Goal: Information Seeking & Learning: Check status

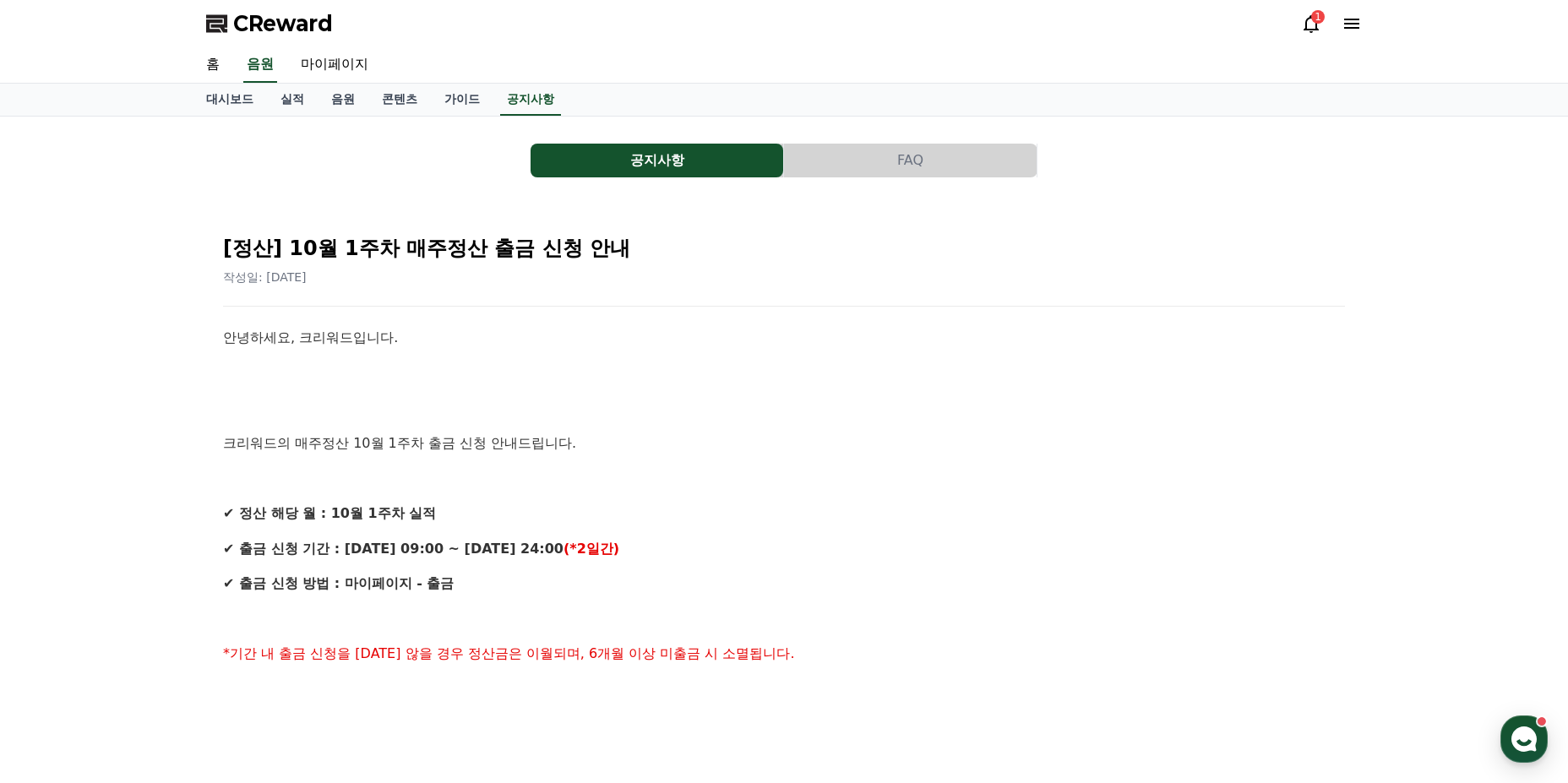
click at [663, 168] on button "공지사항" at bounding box center [656, 160] width 253 height 34
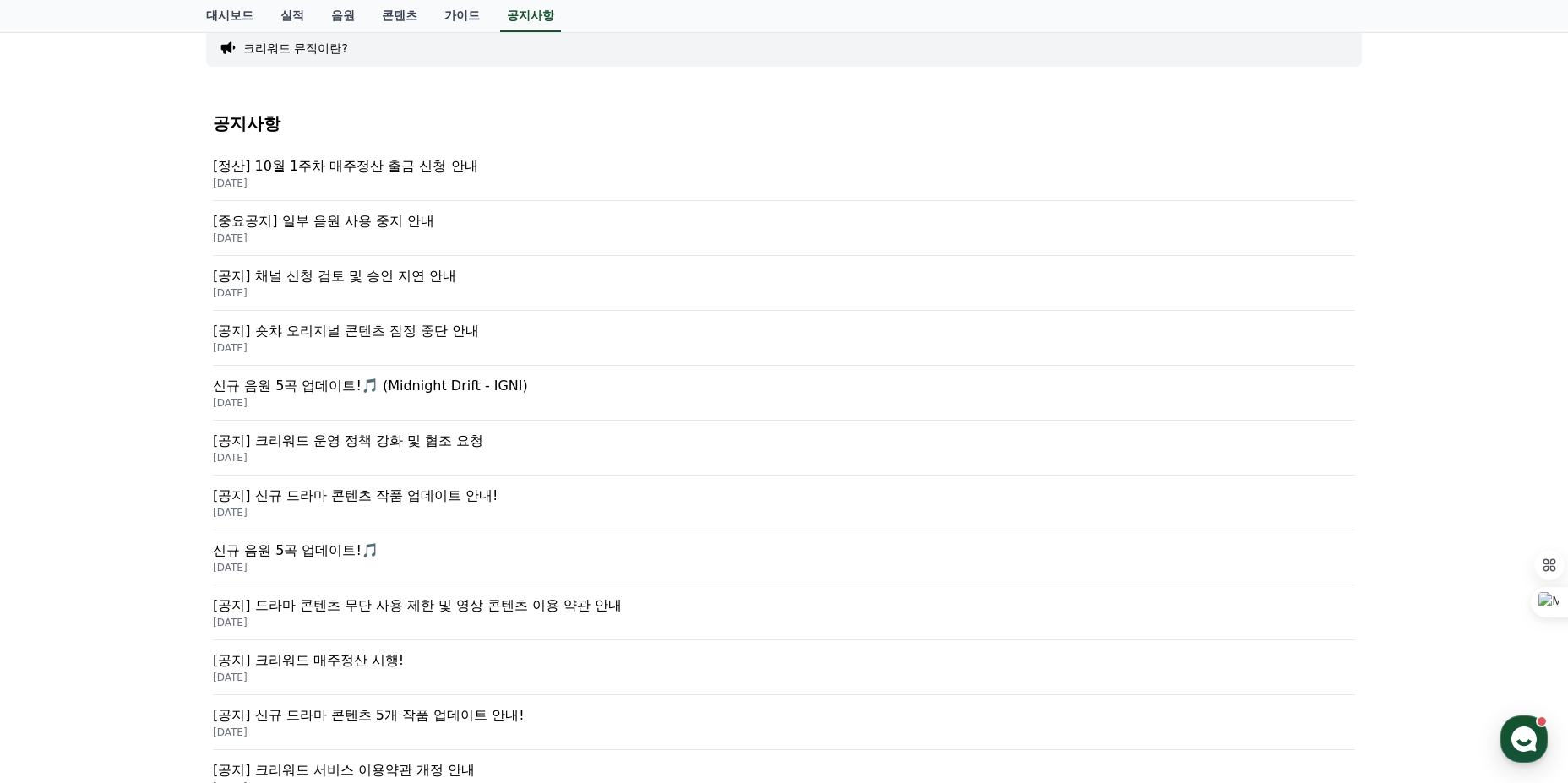
scroll to position [169, 0]
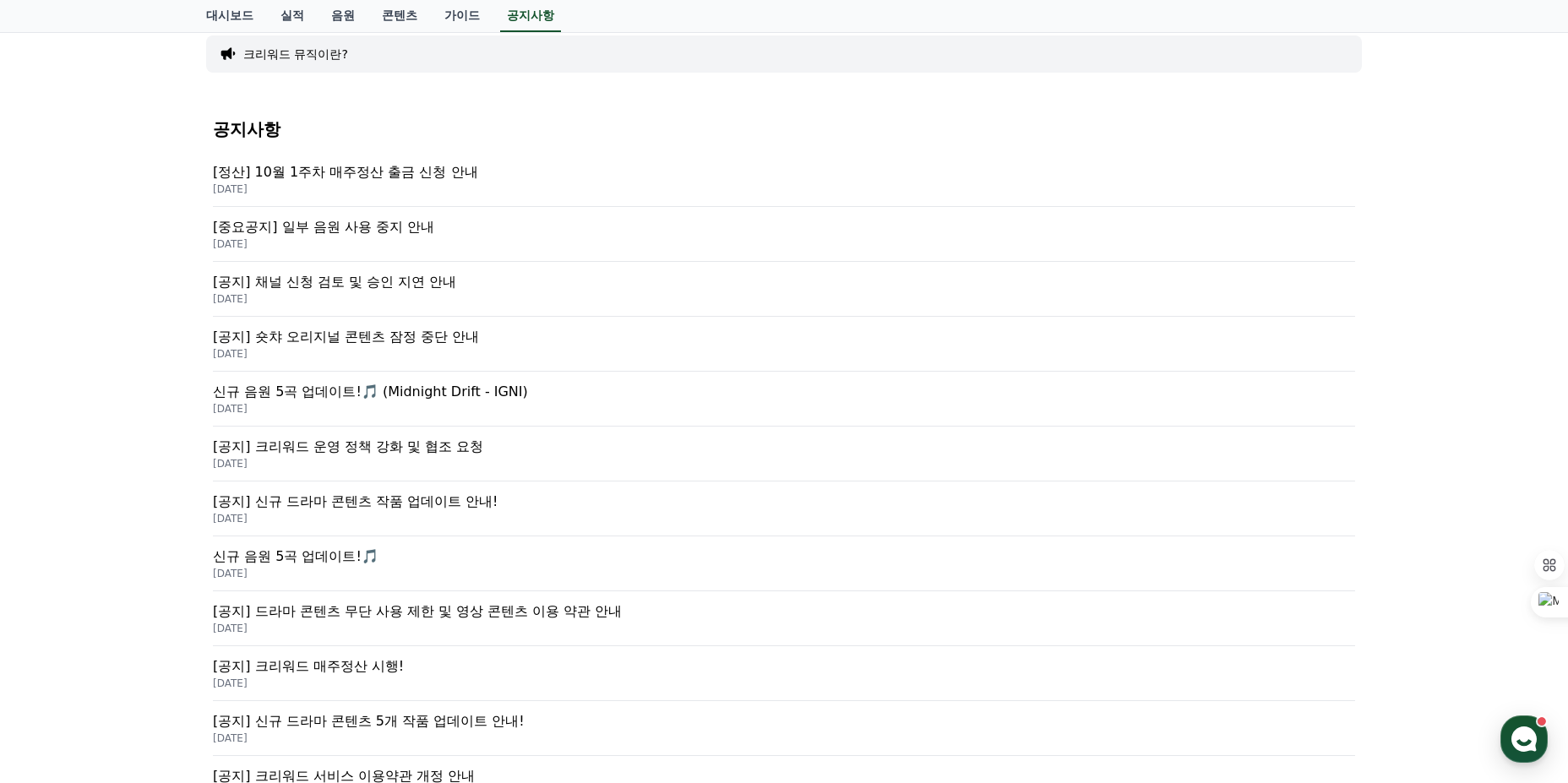
click at [387, 229] on p "[중요공지] 일부 음원 사용 중지 안내" at bounding box center [784, 227] width 1142 height 20
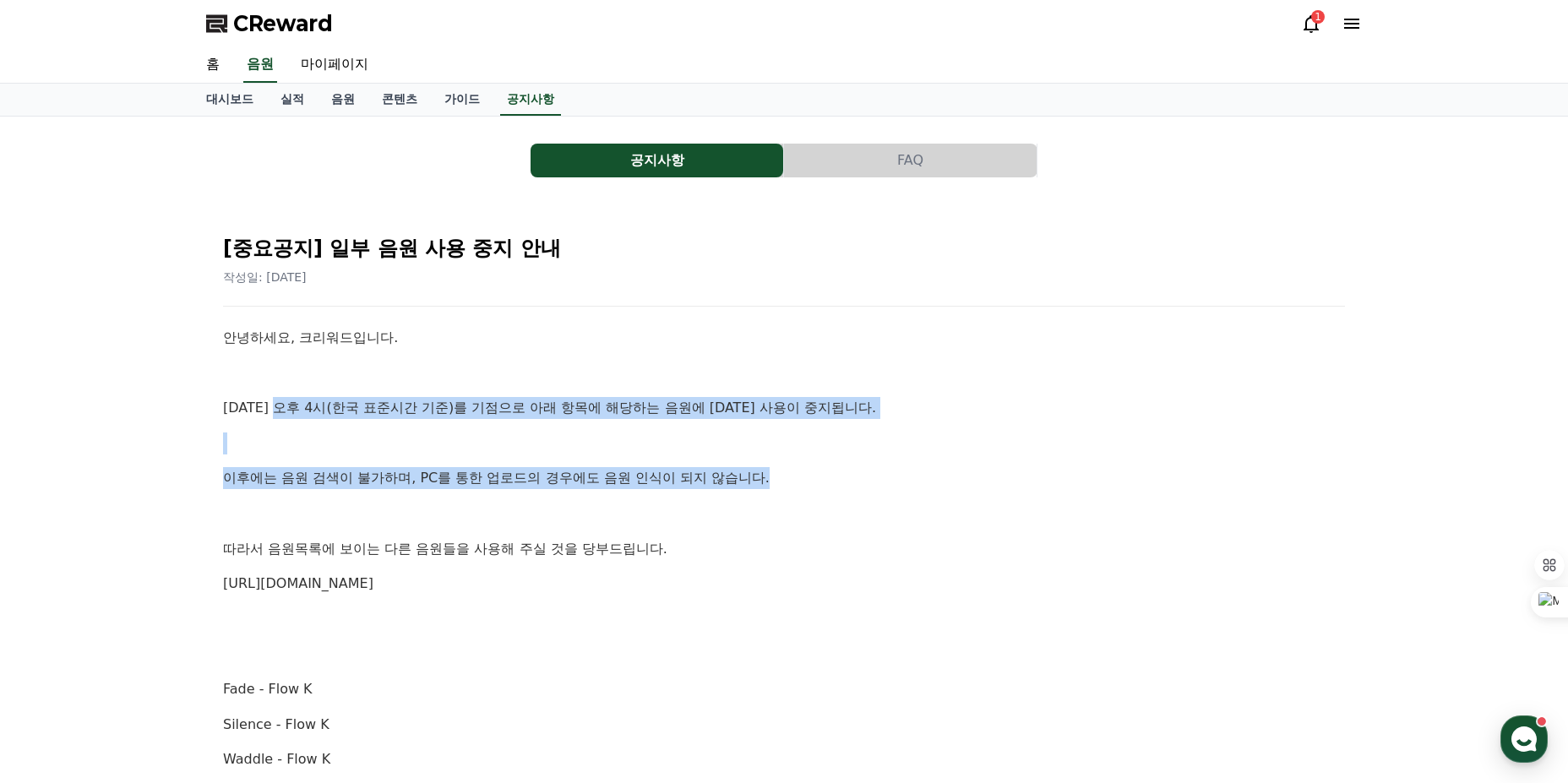
drag, startPoint x: 326, startPoint y: 398, endPoint x: 777, endPoint y: 473, distance: 457.2
click at [777, 473] on p "이후에는 음원 검색이 불가하며, PC를 통한 업로드의 경우에도 음원 인식이 되지 않습니다." at bounding box center [784, 479] width 1122 height 22
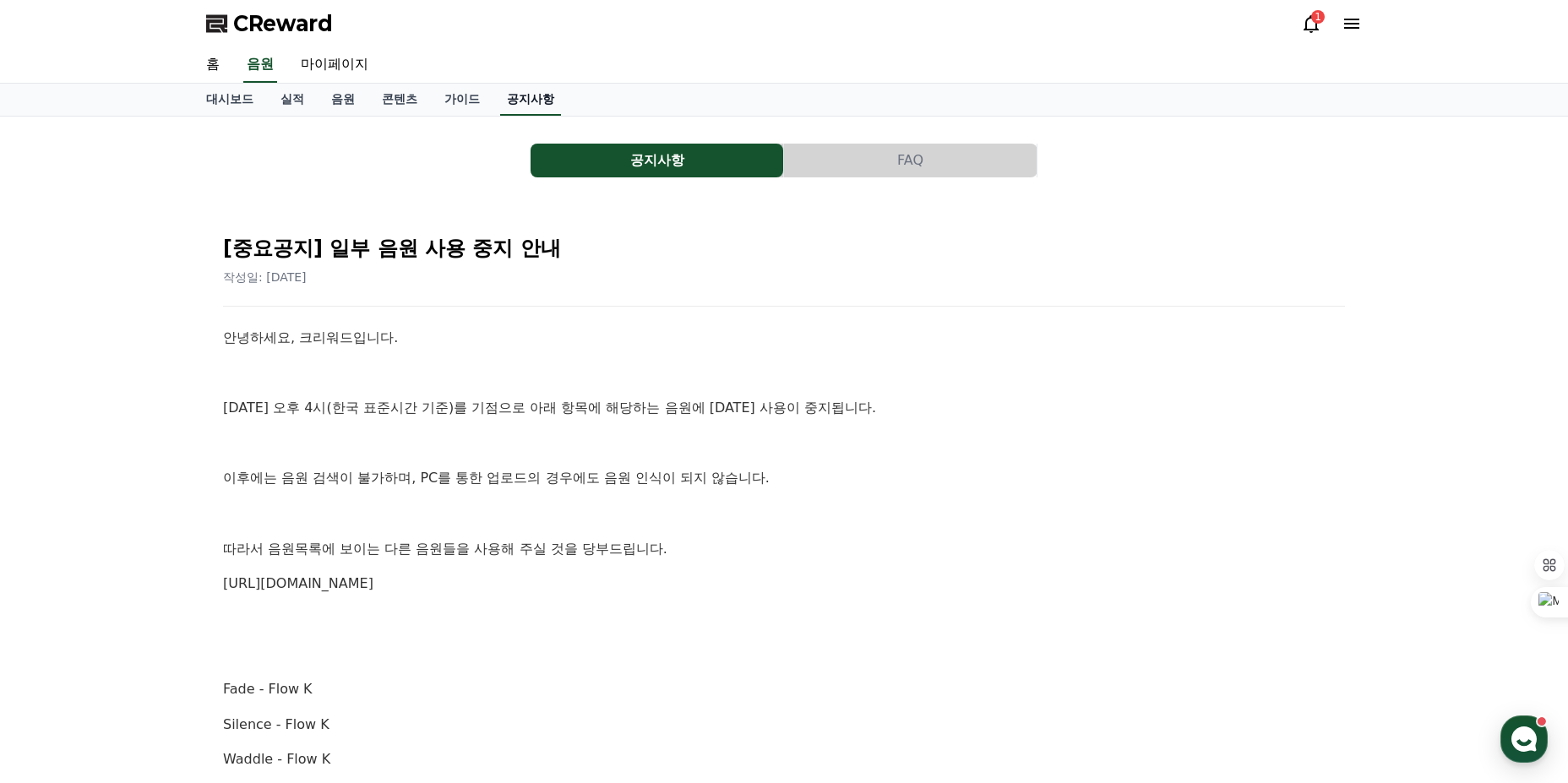
click at [526, 100] on link "공지사항" at bounding box center [530, 99] width 61 height 32
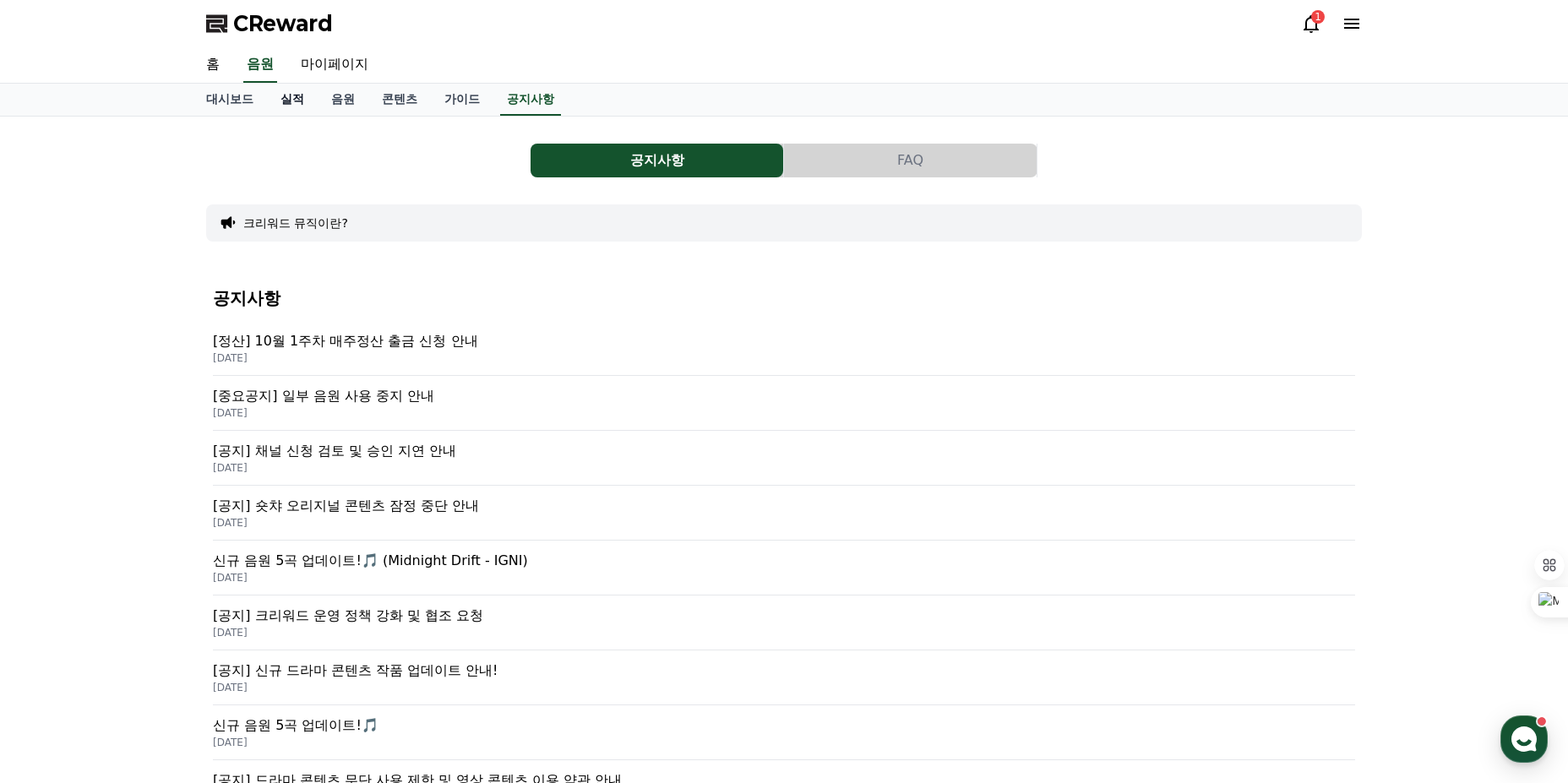
click at [302, 104] on link "실적" at bounding box center [292, 99] width 51 height 32
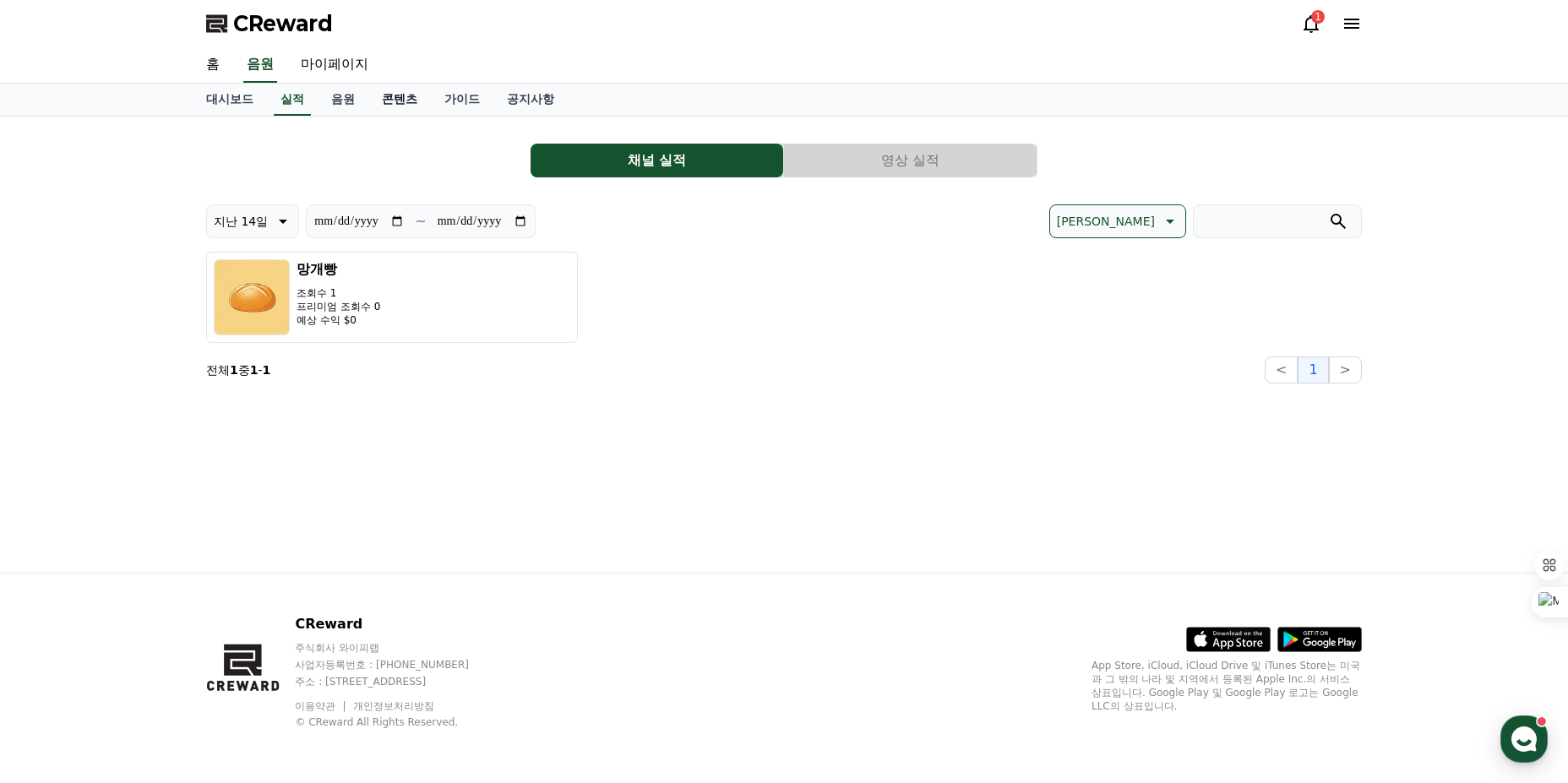
click at [404, 97] on link "콘텐츠" at bounding box center [400, 99] width 62 height 32
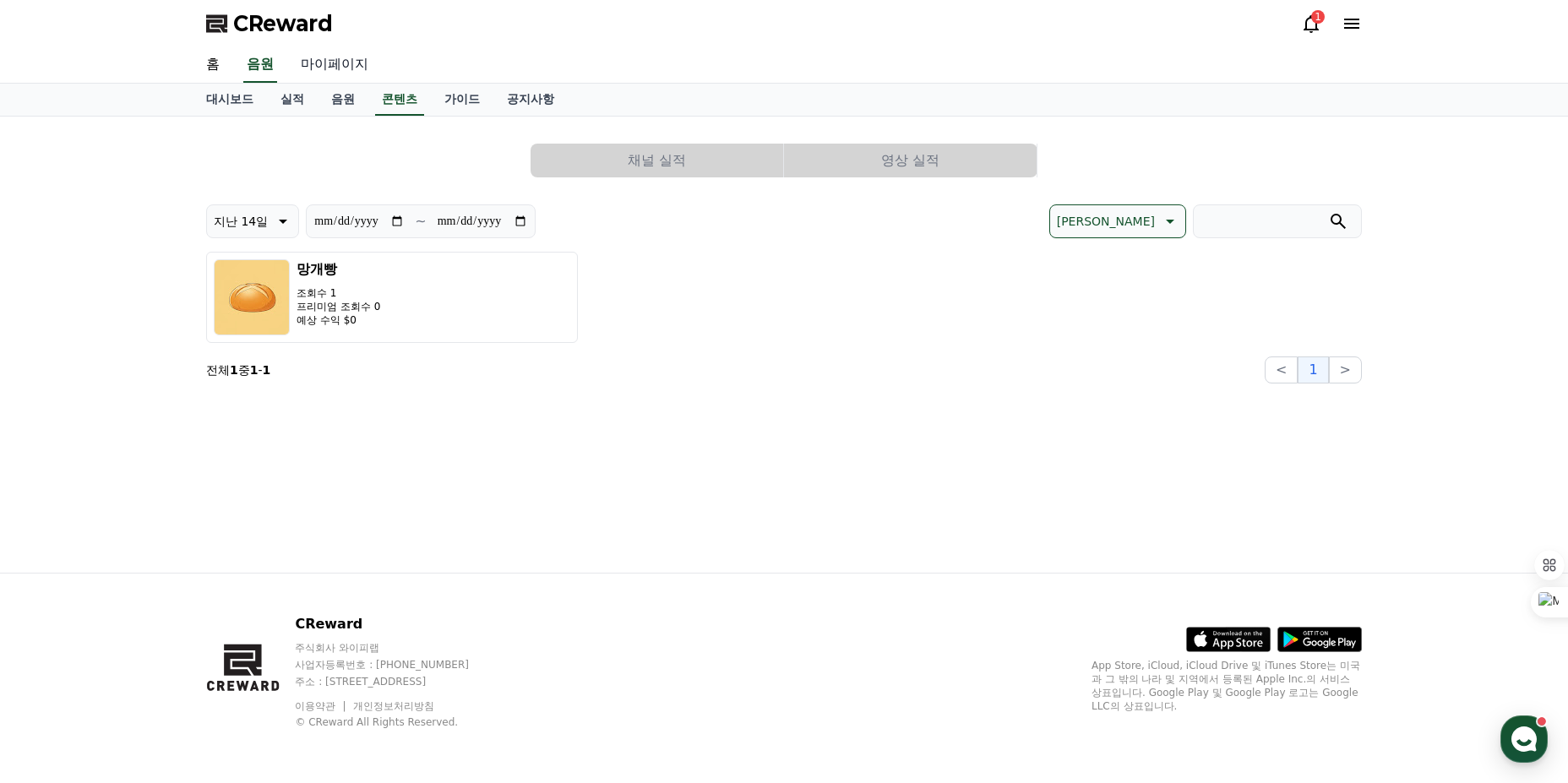
click at [346, 66] on link "마이페이지" at bounding box center [334, 64] width 95 height 36
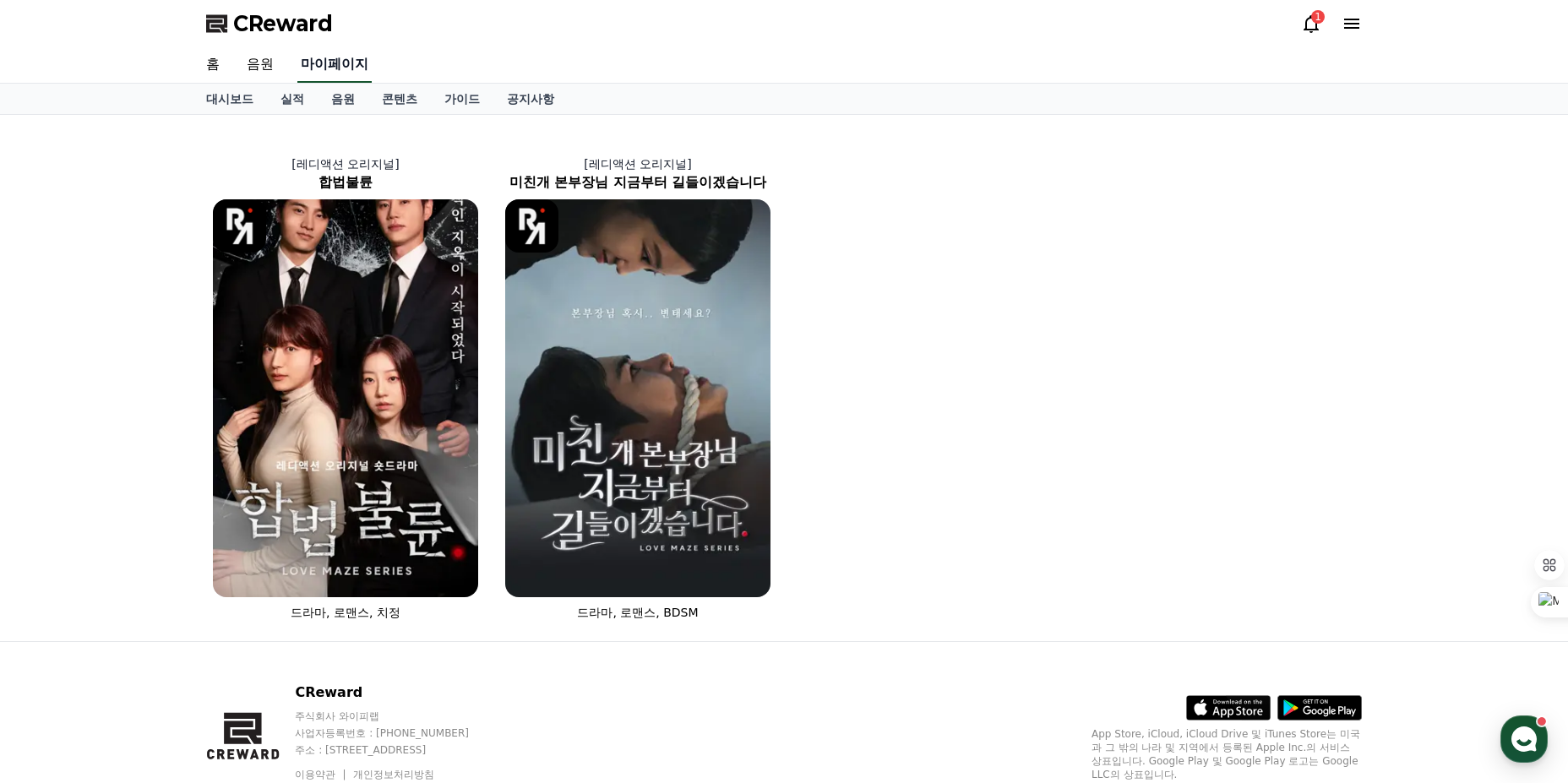
select select "**********"
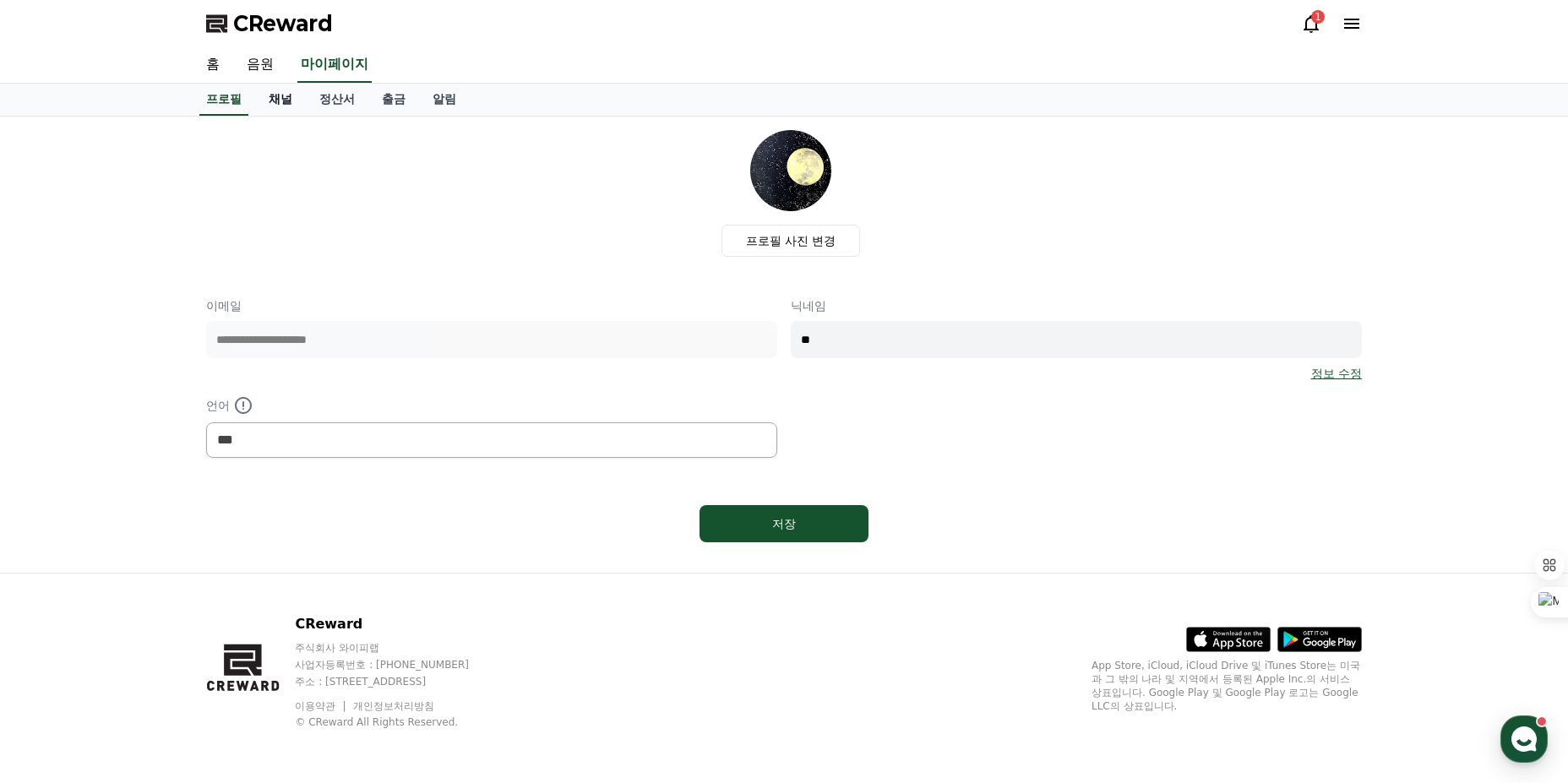
click at [270, 102] on link "채널" at bounding box center [280, 99] width 51 height 32
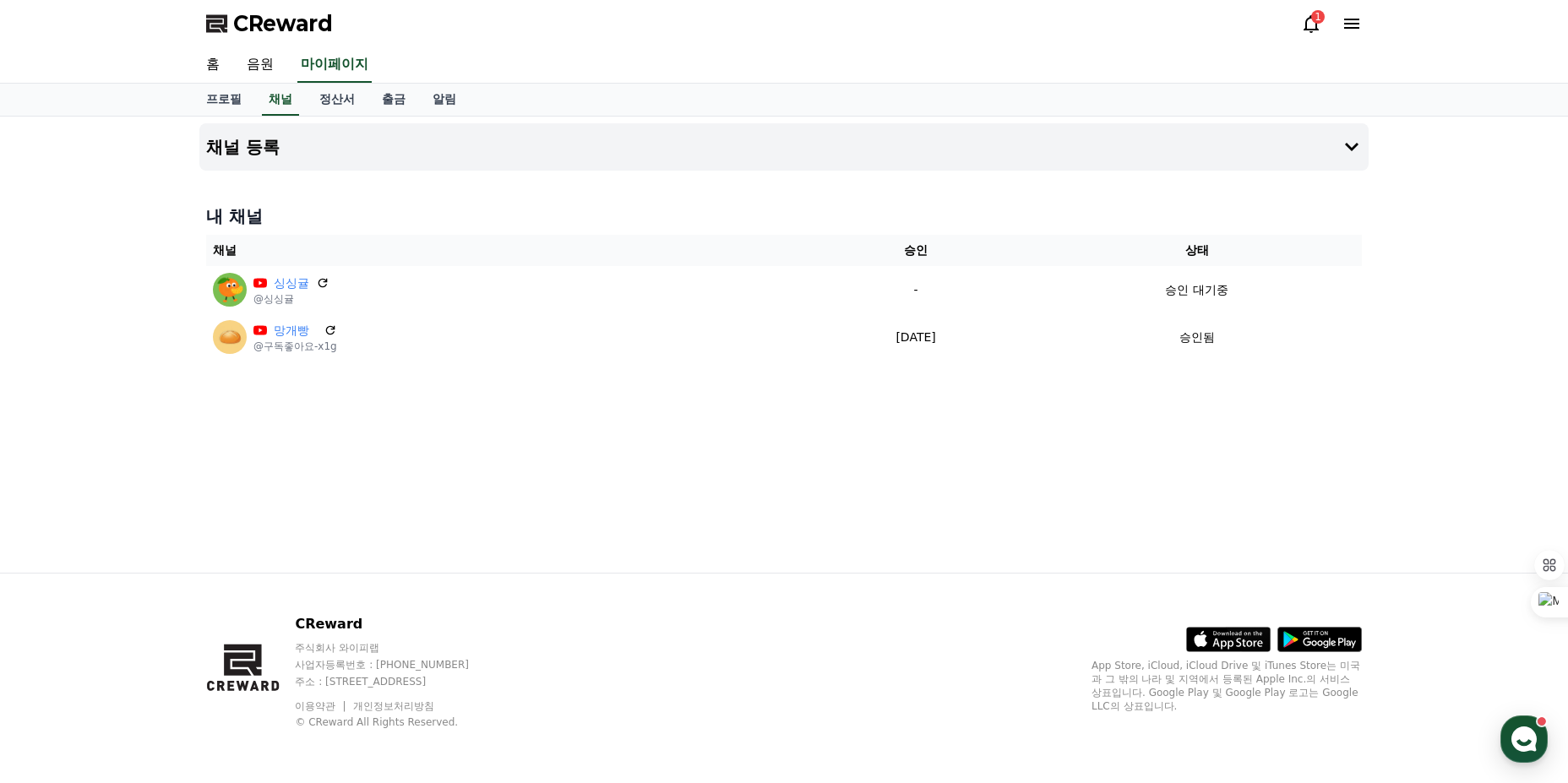
click at [1066, 176] on div "채널 등록 내 채널 채널 승인 상태 싱싱귤 @싱싱귤 - 승인 대기중 망개빵 @구독좋아요-x1g [DATE] 09-18 승인됨" at bounding box center [784, 345] width 1182 height 457
click at [1090, 154] on button "채널 등록" at bounding box center [784, 146] width 1169 height 47
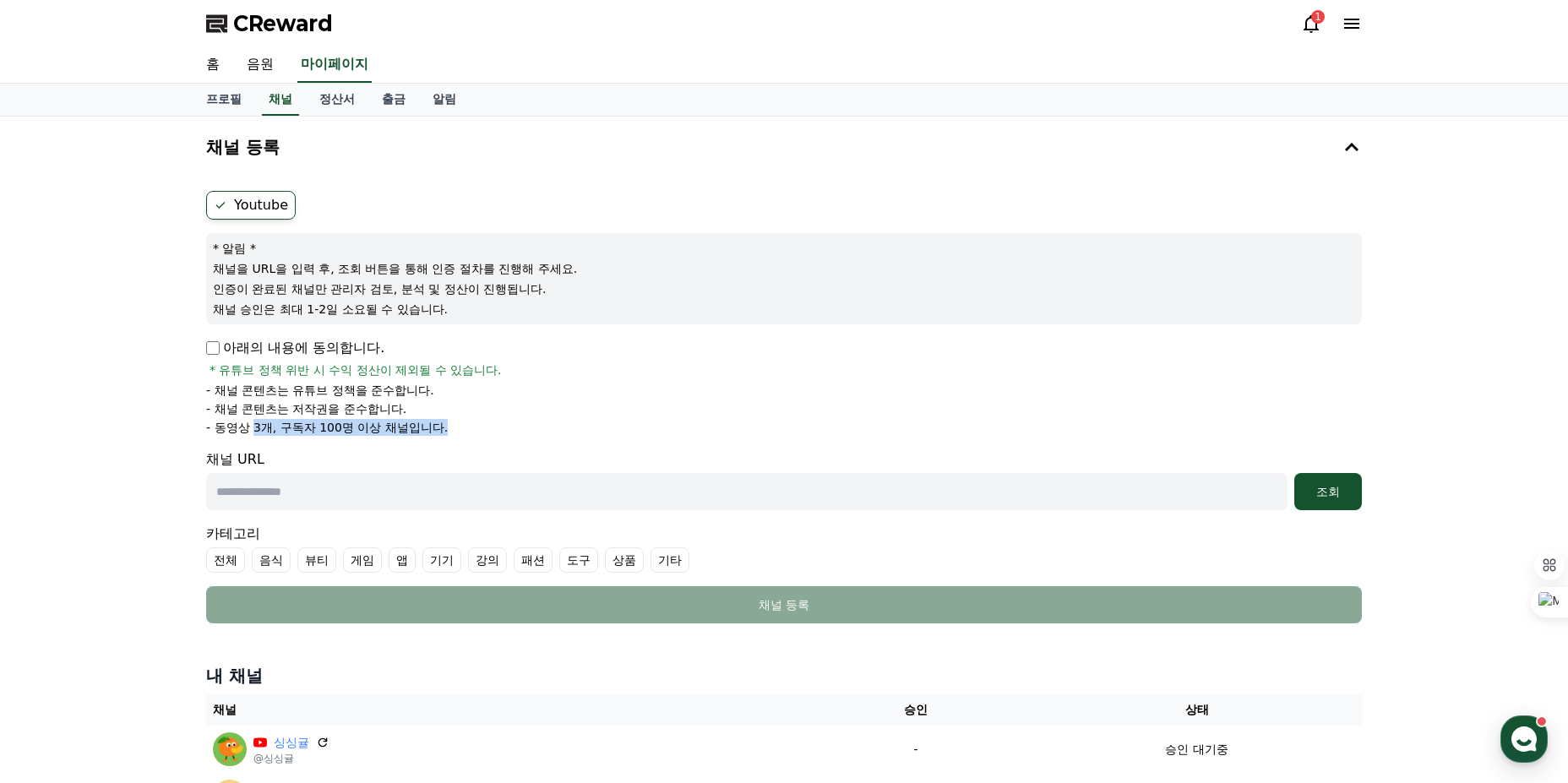
drag, startPoint x: 254, startPoint y: 427, endPoint x: 458, endPoint y: 423, distance: 204.0
click at [458, 423] on li "- 동영상 3개, 구독자 100명 이상 채널입니다." at bounding box center [784, 427] width 1156 height 17
click at [234, 105] on link "프로필" at bounding box center [224, 99] width 62 height 32
select select "**********"
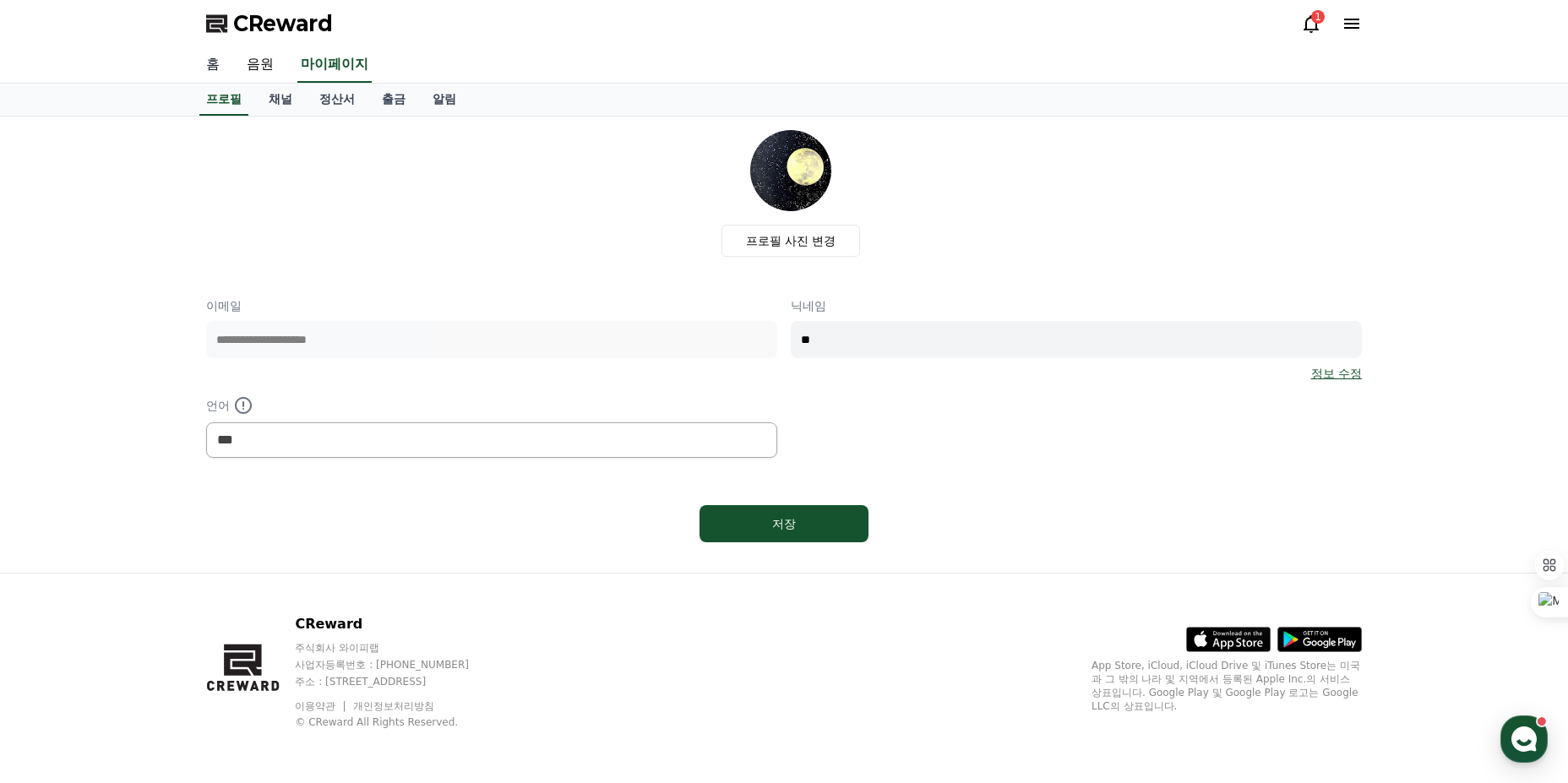
click at [218, 62] on link "홈" at bounding box center [213, 64] width 40 height 36
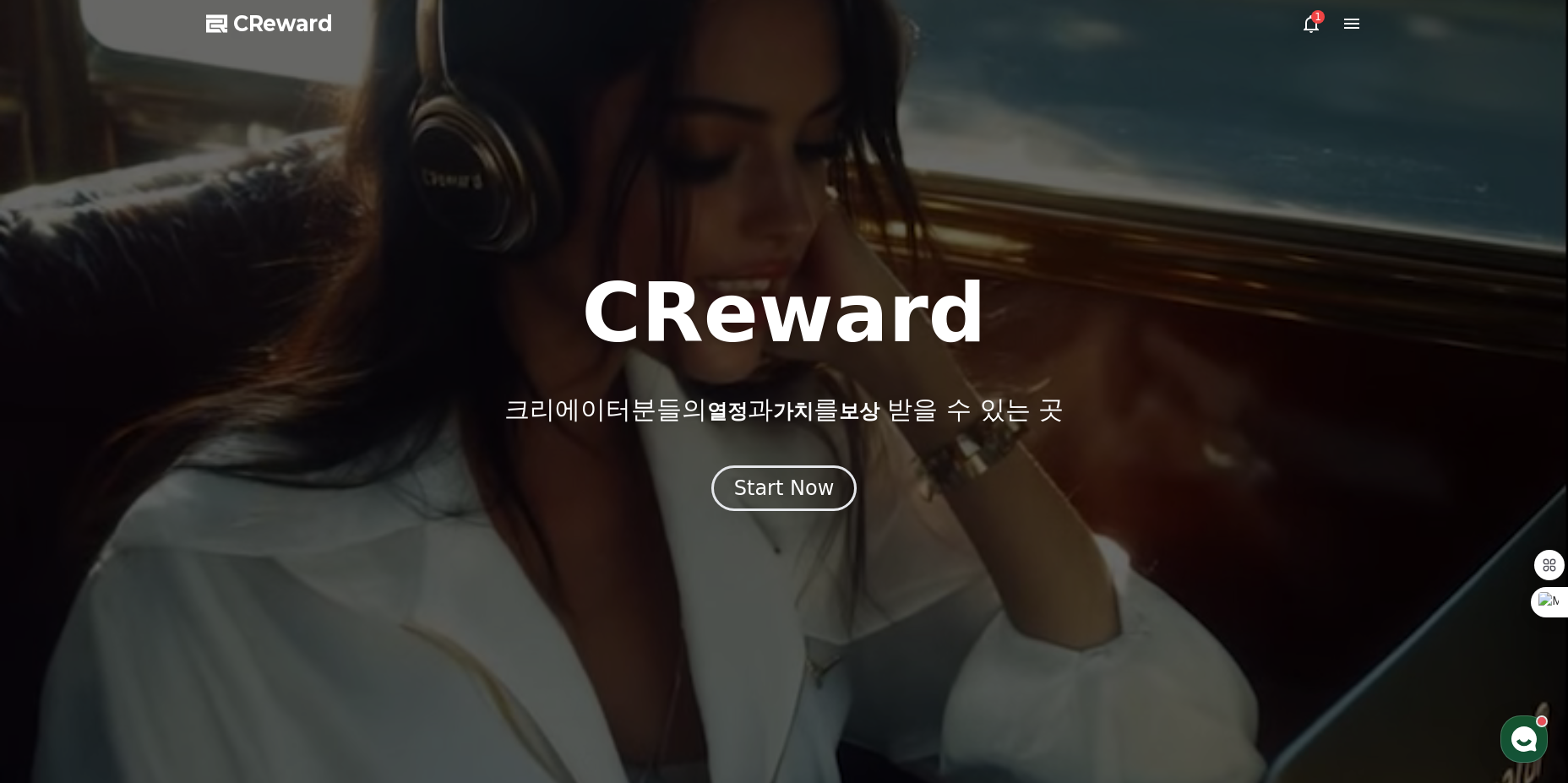
click at [1307, 21] on icon at bounding box center [1311, 24] width 20 height 20
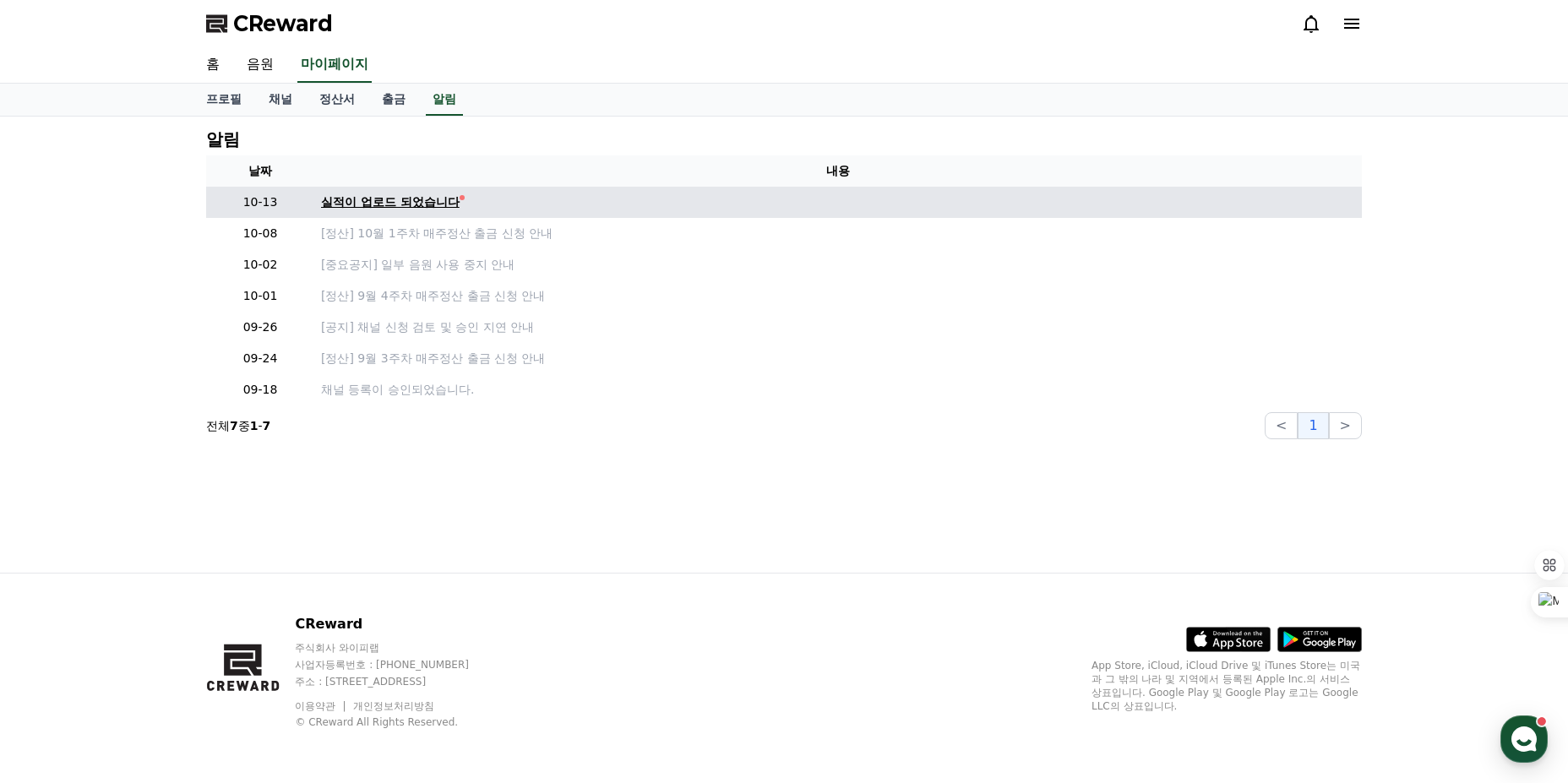
click at [412, 195] on div "실적이 업로드 되었습니다" at bounding box center [389, 202] width 139 height 17
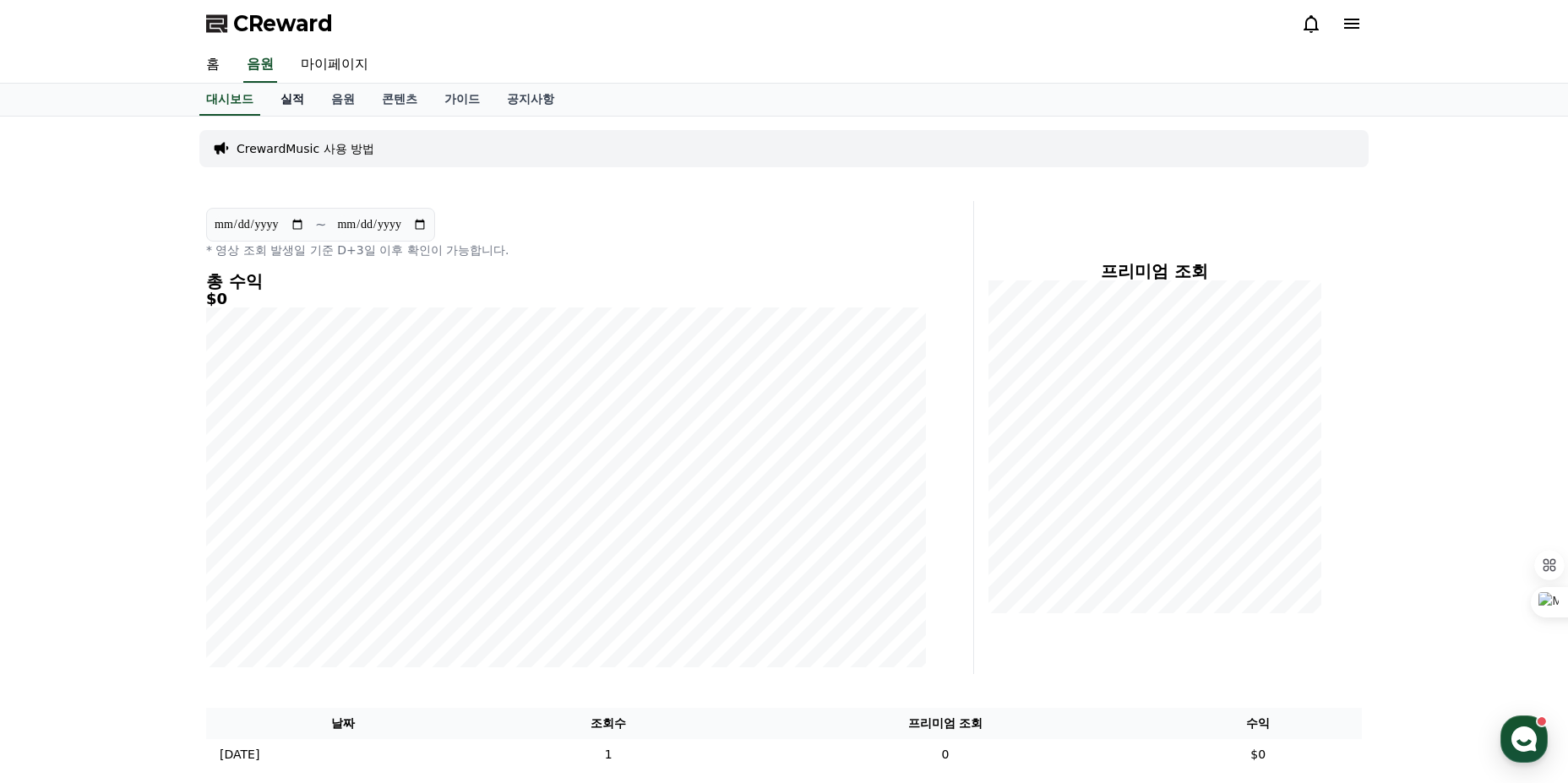
click at [291, 97] on link "실적" at bounding box center [292, 99] width 51 height 32
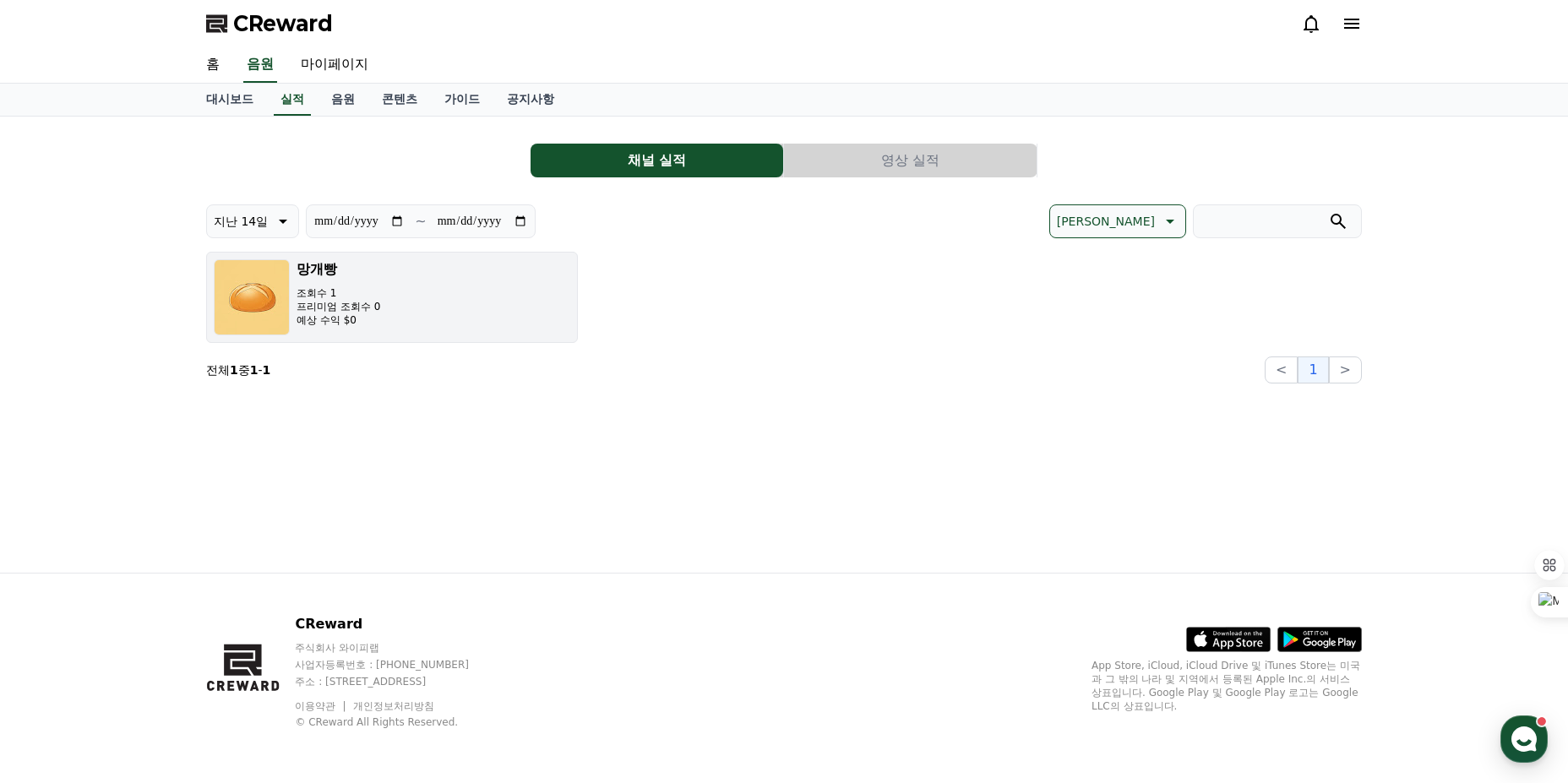
click at [331, 309] on p "프리미엄 조회수 0" at bounding box center [338, 306] width 84 height 14
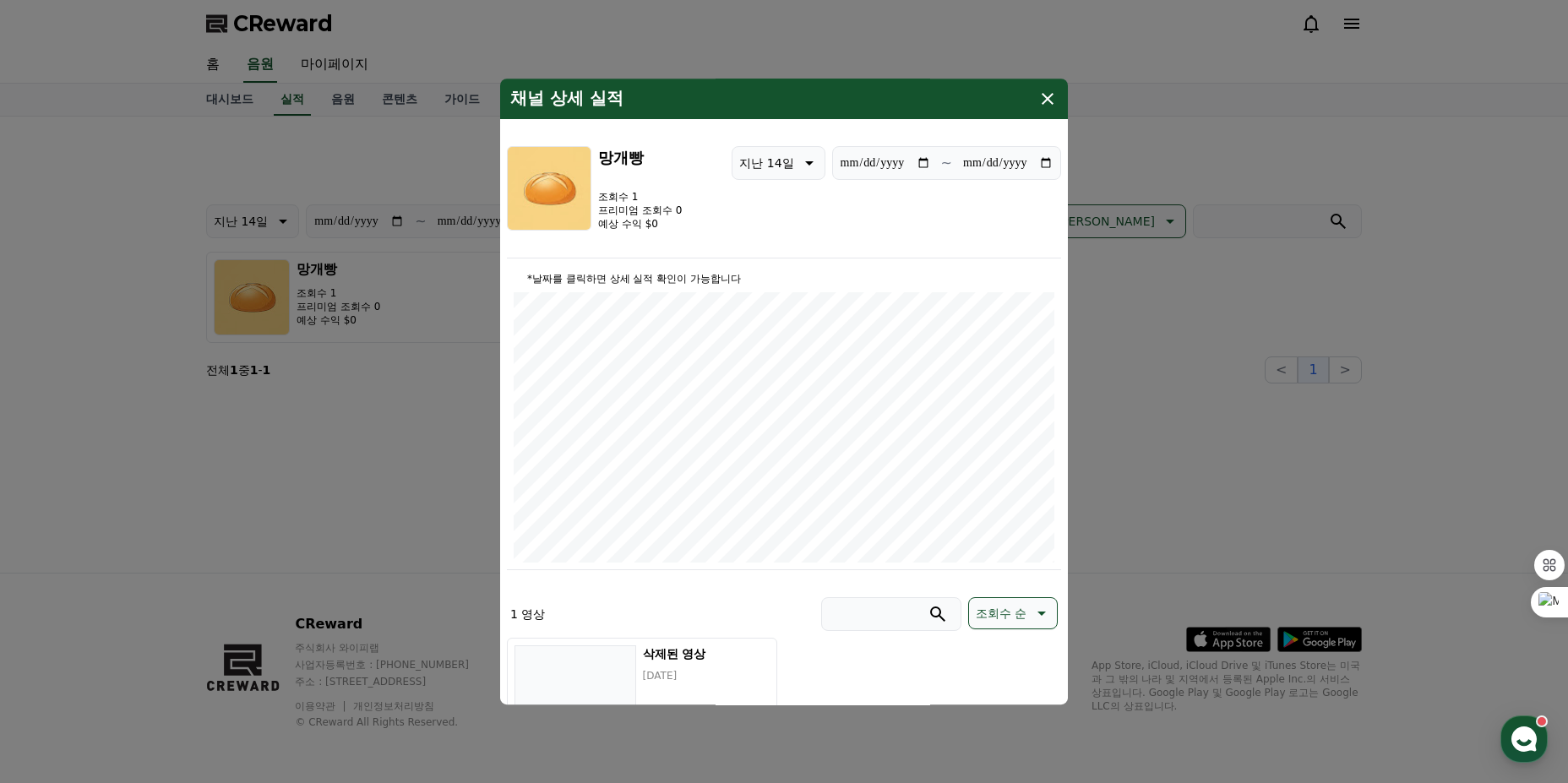
click at [748, 162] on p "지난 14일" at bounding box center [766, 164] width 54 height 24
click at [746, 385] on button "지난 90일" at bounding box center [766, 381] width 68 height 37
type input "**********"
click at [1050, 100] on icon "modal" at bounding box center [1047, 99] width 20 height 20
